Goal: Task Accomplishment & Management: Manage account settings

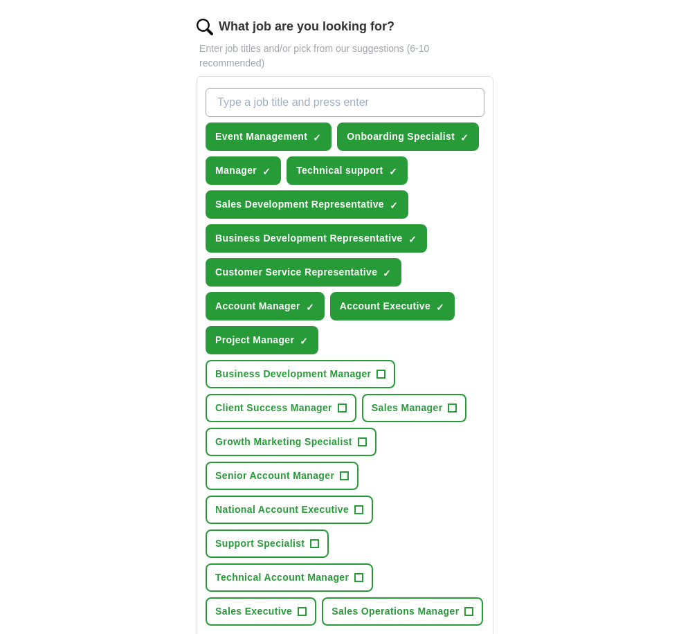
scroll to position [467, 0]
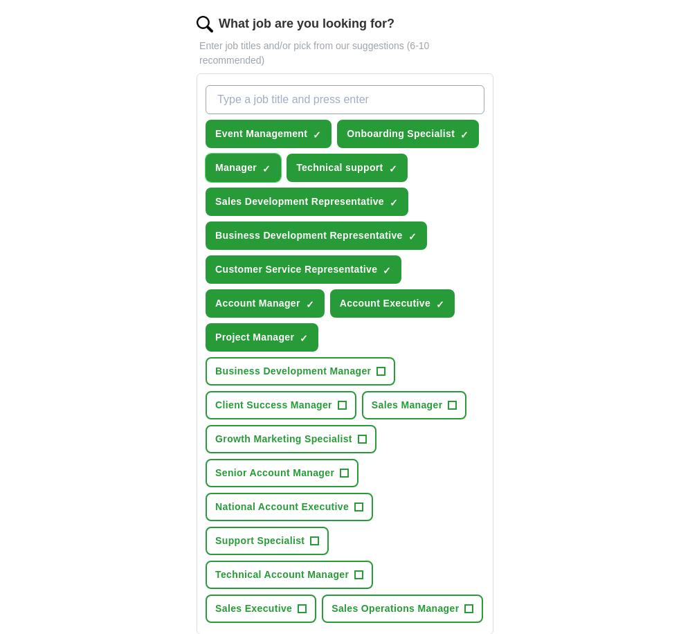
click at [0, 0] on span "×" at bounding box center [0, 0] width 0 height 0
click at [261, 100] on input "What job are you looking for?" at bounding box center [344, 99] width 279 height 29
type input "Analyst"
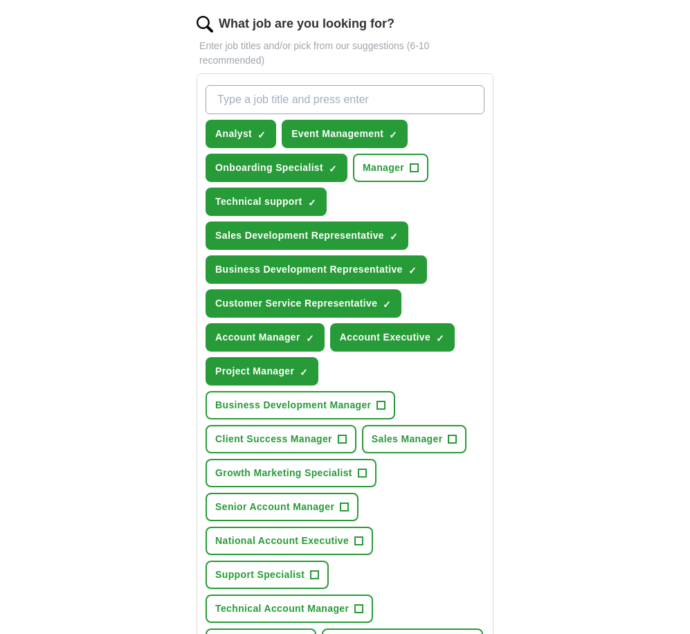
click at [248, 98] on input "What job are you looking for?" at bounding box center [344, 99] width 279 height 29
type input "Business System Analyst"
click at [0, 0] on span "×" at bounding box center [0, 0] width 0 height 0
click at [401, 99] on input "Business System Analyst" at bounding box center [344, 99] width 279 height 29
click at [363, 100] on input "Business System Analyst" at bounding box center [344, 99] width 279 height 29
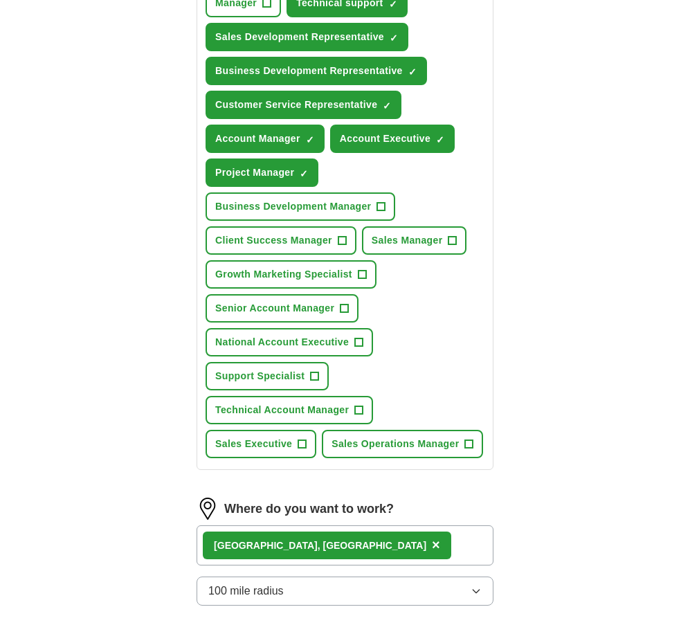
scroll to position [951, 0]
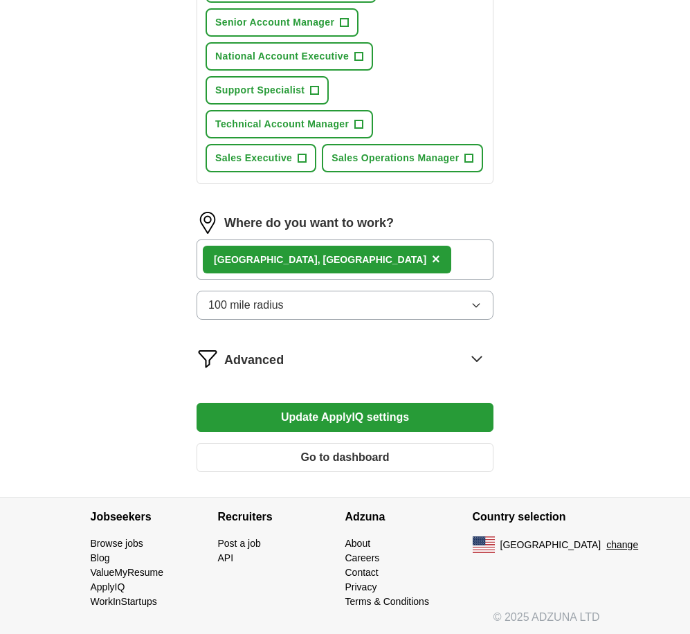
click at [331, 416] on button "Update ApplyIQ settings" at bounding box center [344, 417] width 297 height 29
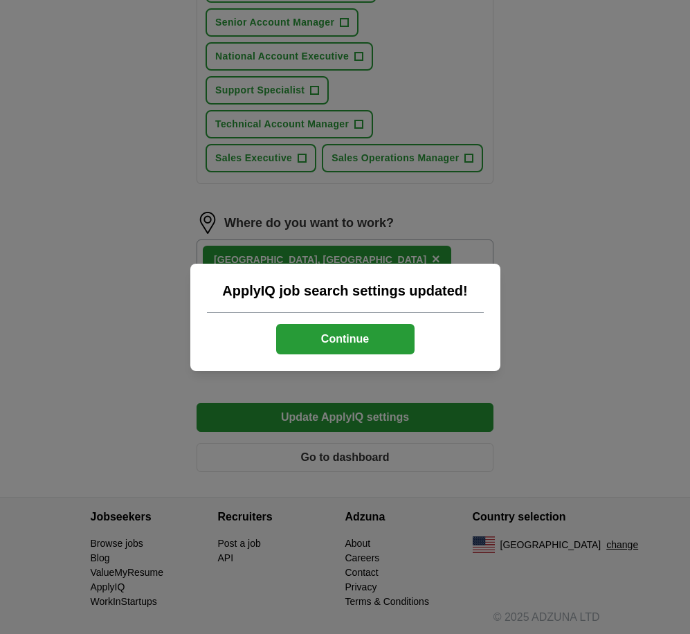
click at [356, 327] on button "Continue" at bounding box center [345, 339] width 138 height 30
